Goal: Information Seeking & Learning: Learn about a topic

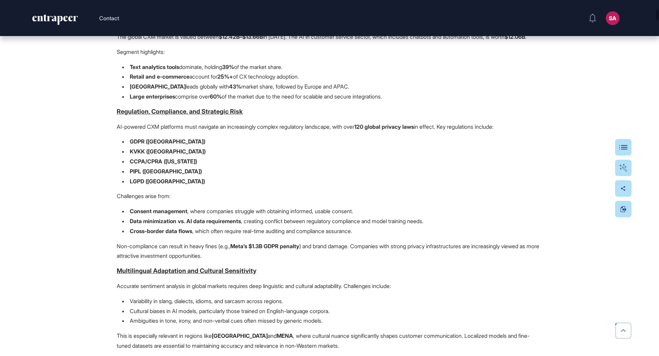
scroll to position [906, 0]
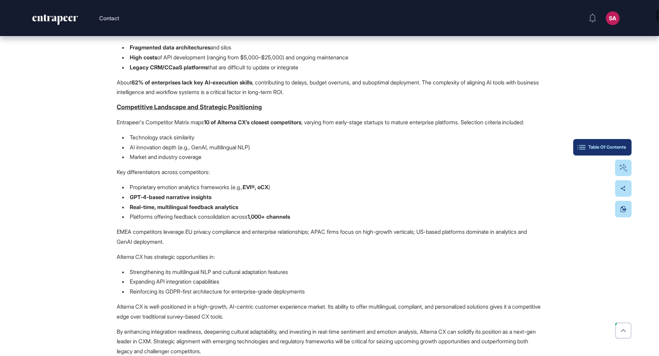
click at [628, 145] on button "Table Of Contents" at bounding box center [602, 147] width 58 height 16
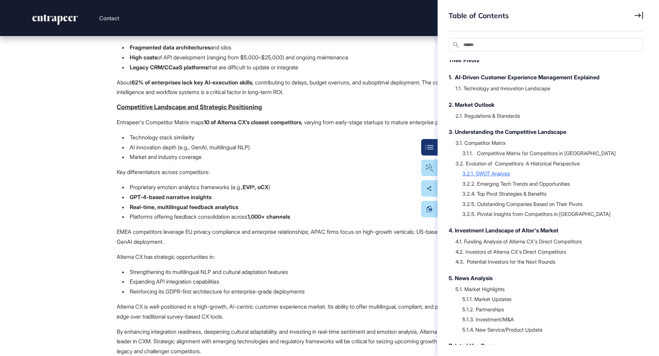
scroll to position [0, 0]
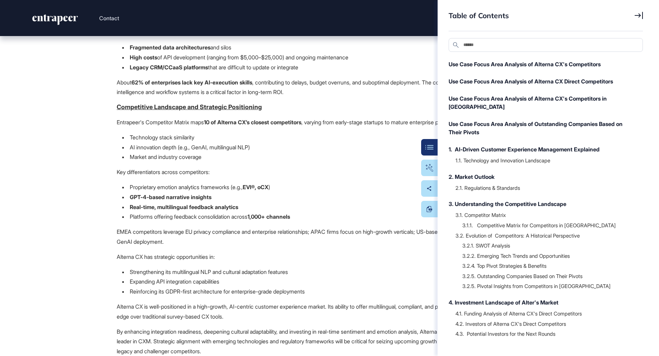
click at [500, 218] on div "3.1.1. Competitive Matrix for Competitors in Türkiye" at bounding box center [545, 225] width 180 height 14
click at [500, 211] on div "3.1. Competitor Matrix" at bounding box center [545, 214] width 180 height 7
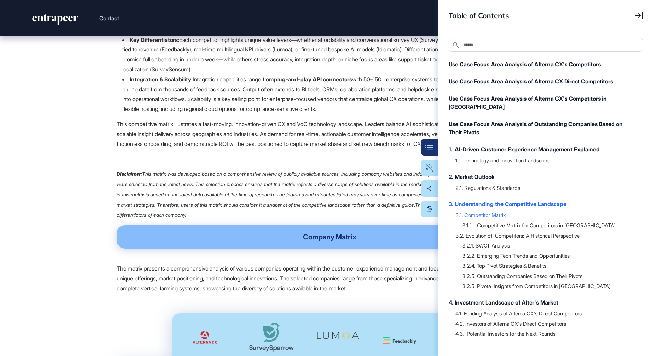
scroll to position [8766, 0]
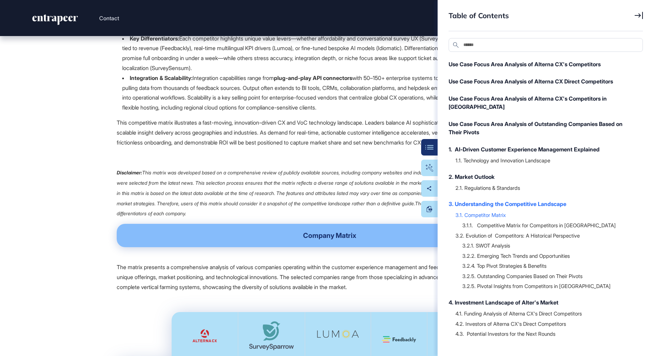
click at [640, 15] on icon at bounding box center [638, 15] width 8 height 7
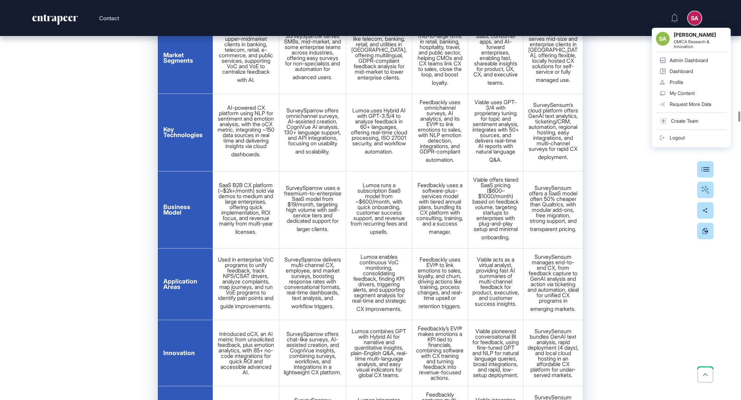
scroll to position [9452, 0]
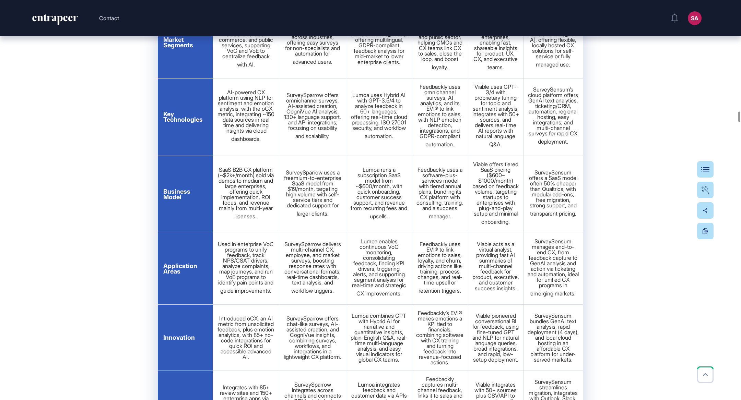
scroll to position [9466, 0]
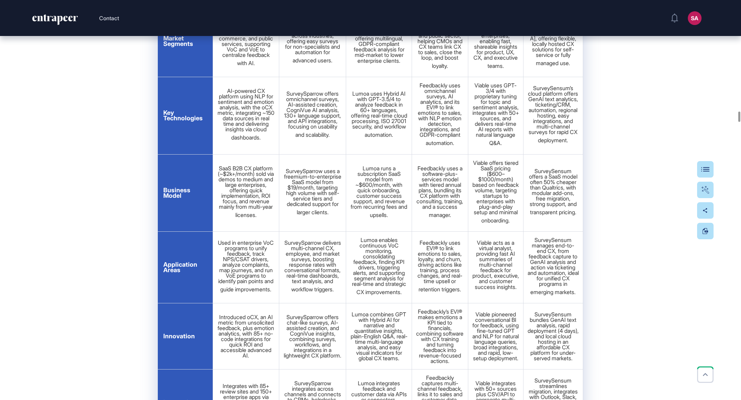
drag, startPoint x: 207, startPoint y: 101, endPoint x: 161, endPoint y: 101, distance: 46.0
copy span "Product Focus"
drag, startPoint x: 206, startPoint y: 182, endPoint x: 164, endPoint y: 175, distance: 43.1
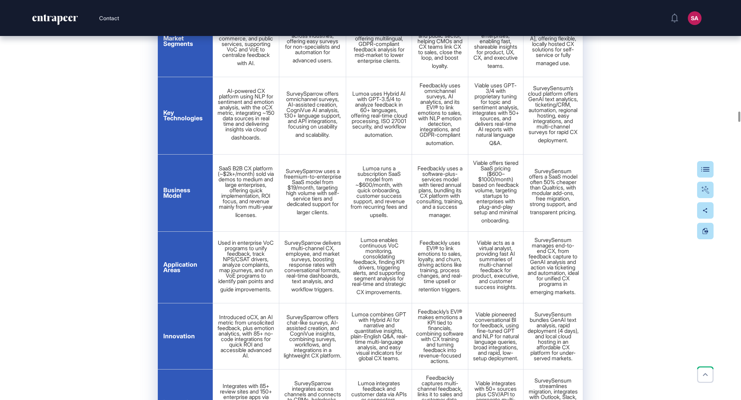
copy span "Key Differantiators"
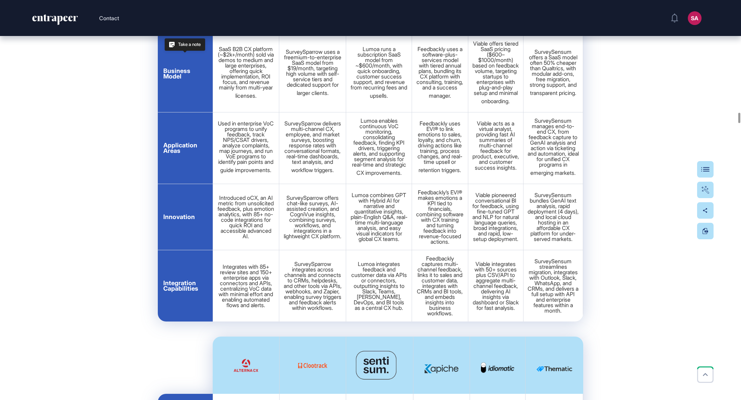
scroll to position [9592, 0]
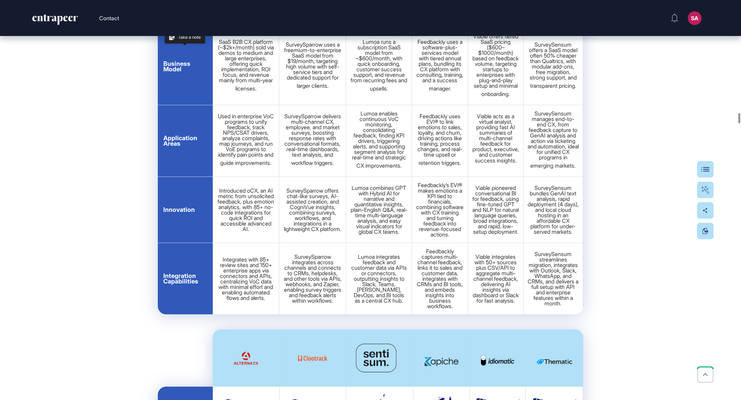
drag, startPoint x: 199, startPoint y: 144, endPoint x: 164, endPoint y: 135, distance: 36.9
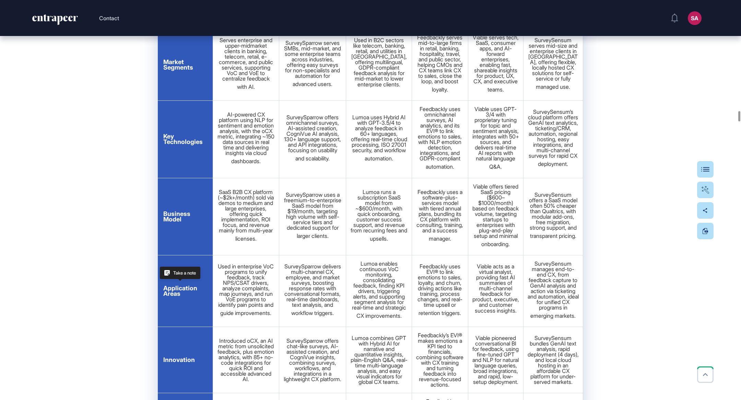
scroll to position [9448, 0]
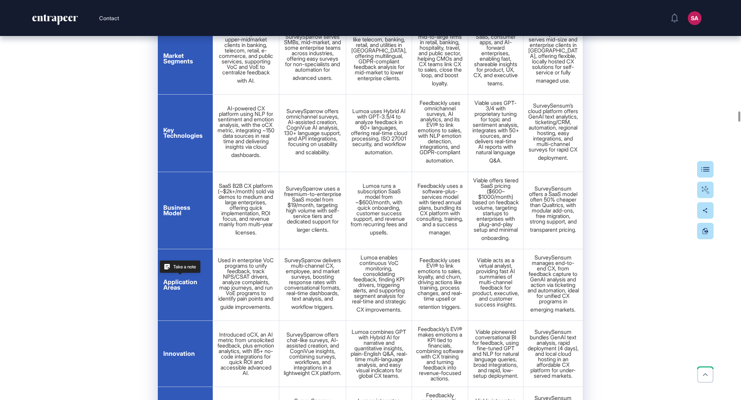
click at [658, 171] on button at bounding box center [705, 169] width 16 height 16
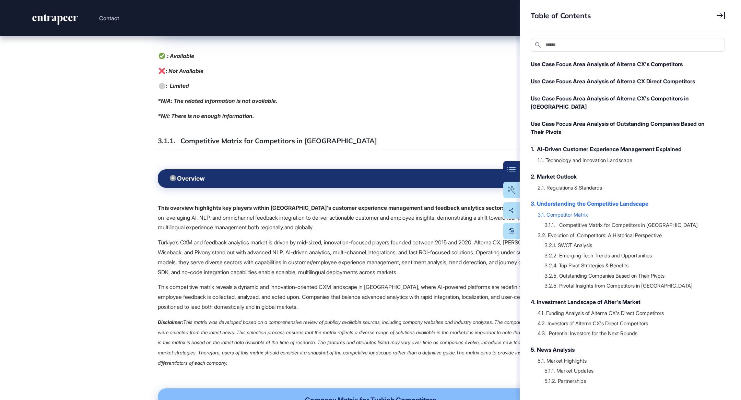
scroll to position [11359, 0]
